Goal: Contribute content: Add original content to the website for others to see

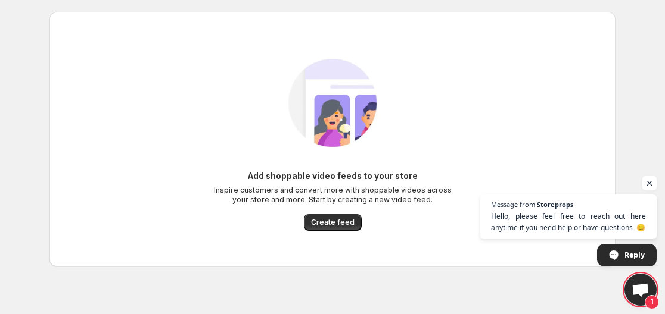
click at [648, 183] on span "Open chat" at bounding box center [649, 183] width 15 height 15
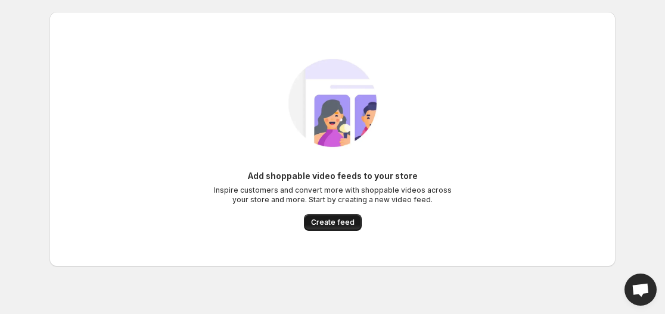
click at [337, 222] on span "Create feed" at bounding box center [332, 223] width 43 height 10
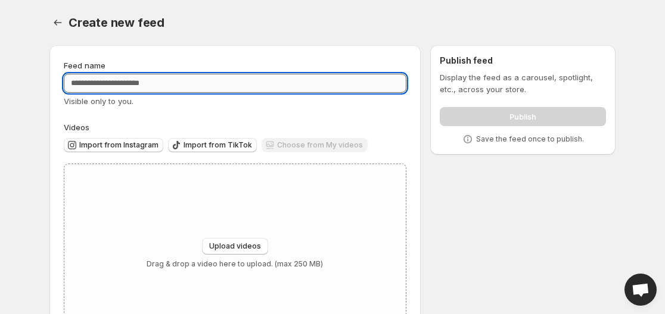
click at [135, 80] on input "Feed name" at bounding box center [235, 83] width 342 height 19
type input "*"
drag, startPoint x: 178, startPoint y: 85, endPoint x: 126, endPoint y: 83, distance: 51.8
click at [126, 83] on input "**********" at bounding box center [235, 83] width 342 height 19
paste input "****"
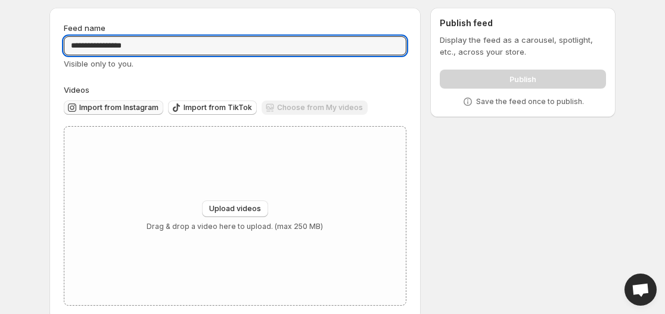
scroll to position [58, 0]
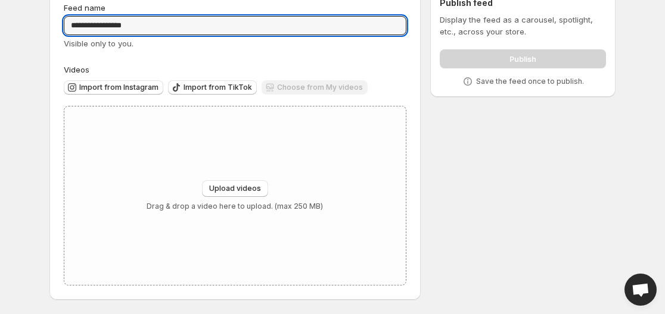
type input "**********"
click at [223, 185] on span "Upload videos" at bounding box center [235, 189] width 52 height 10
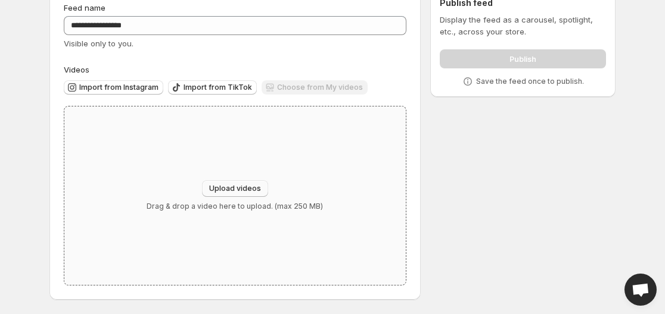
type input "**********"
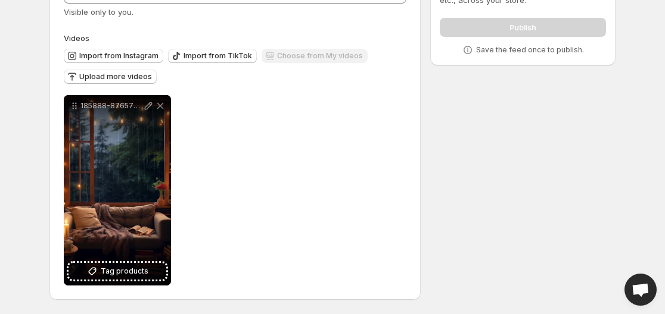
scroll to position [0, 0]
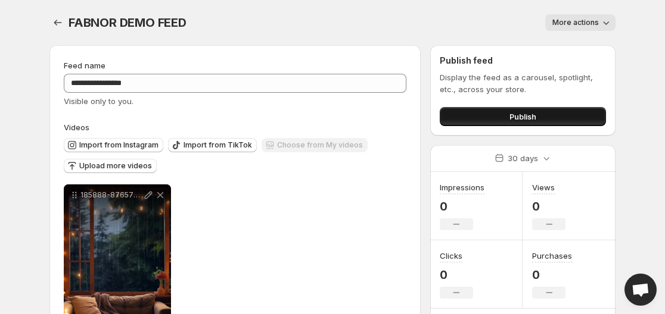
click at [509, 114] on span "Publish" at bounding box center [522, 117] width 27 height 12
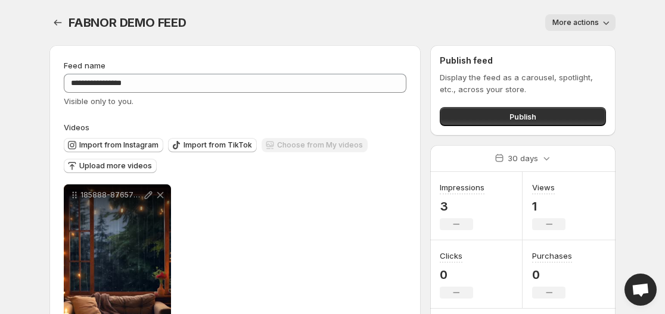
click at [241, 42] on div "FABNOR DEMO FEED . This page is ready FABNOR DEMO FEED More actions More action…" at bounding box center [332, 22] width 566 height 45
click at [323, 8] on div "FABNOR DEMO FEED . This page is ready FABNOR DEMO FEED More actions More action…" at bounding box center [332, 22] width 566 height 45
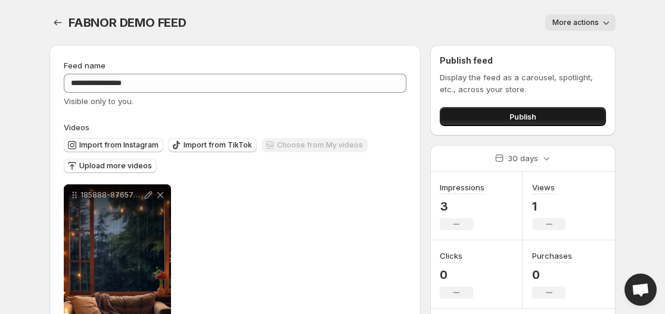
click at [445, 113] on button "Publish" at bounding box center [523, 116] width 166 height 19
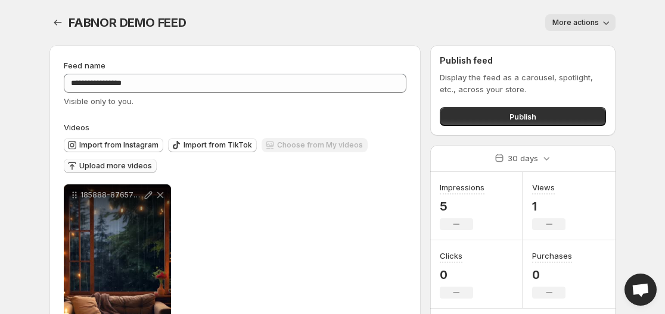
click at [98, 169] on span "Upload more videos" at bounding box center [115, 166] width 73 height 10
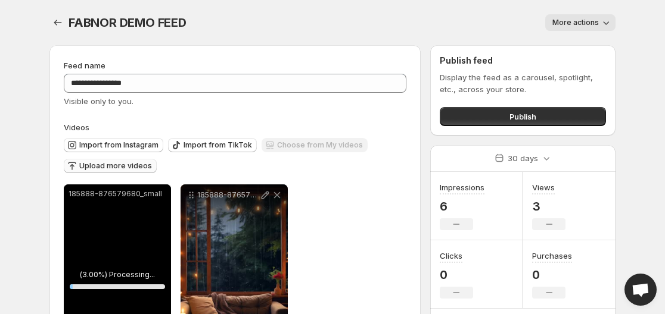
click at [110, 168] on span "Upload more videos" at bounding box center [115, 166] width 73 height 10
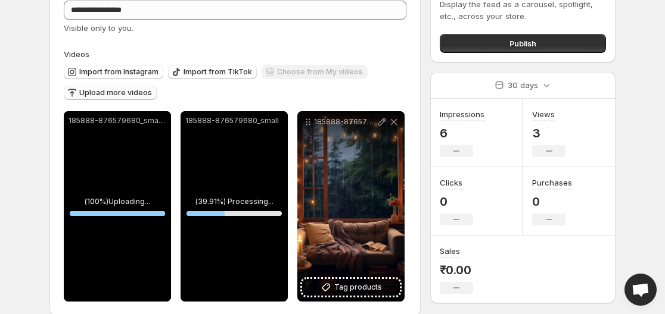
scroll to position [89, 0]
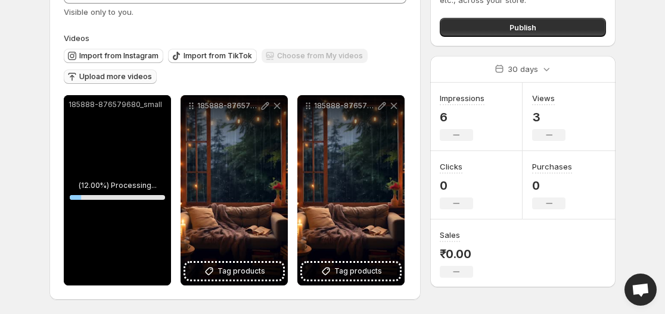
click at [102, 79] on span "Upload more videos" at bounding box center [115, 77] width 73 height 10
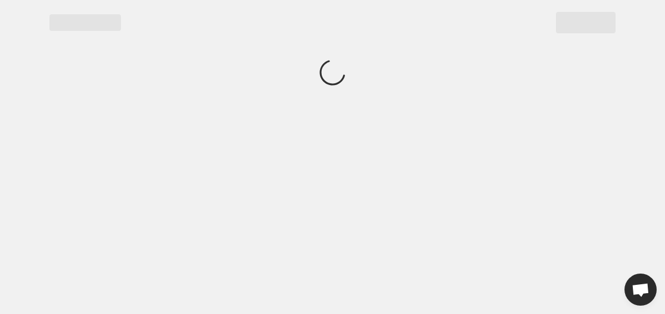
scroll to position [0, 0]
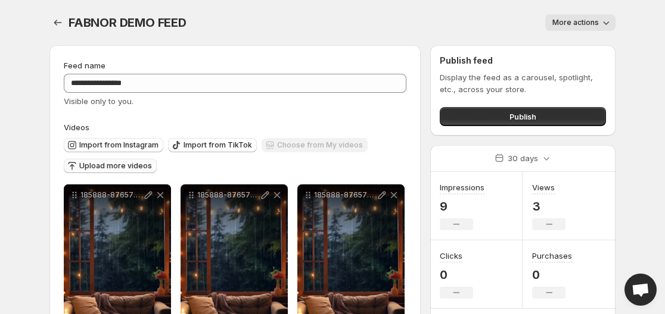
click at [117, 166] on span "Upload more videos" at bounding box center [115, 166] width 73 height 10
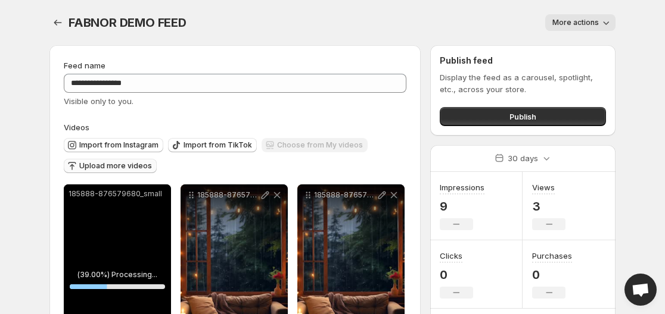
click at [127, 164] on span "Upload more videos" at bounding box center [115, 166] width 73 height 10
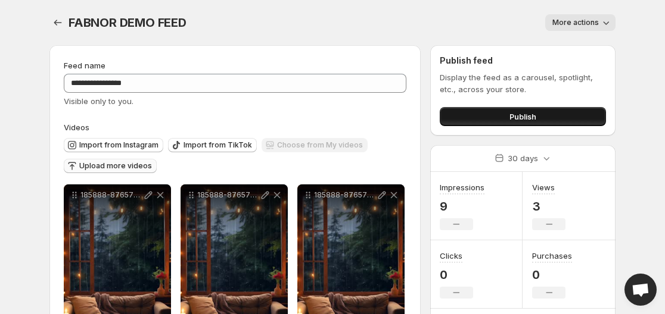
click at [493, 118] on button "Publish" at bounding box center [523, 116] width 166 height 19
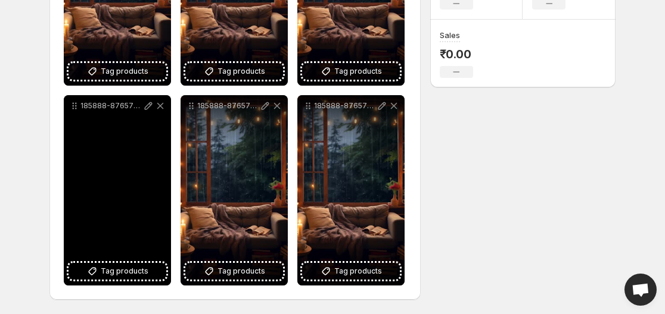
scroll to position [71, 0]
